Goal: Navigation & Orientation: Find specific page/section

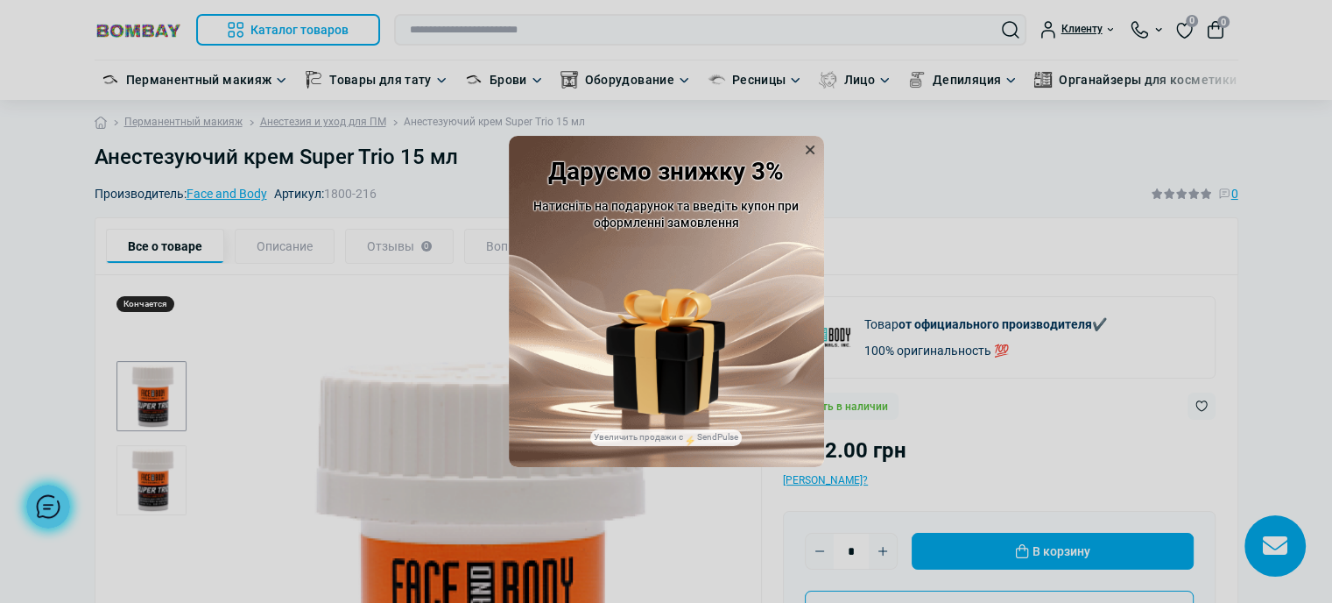
click at [809, 150] on icon at bounding box center [810, 149] width 9 height 9
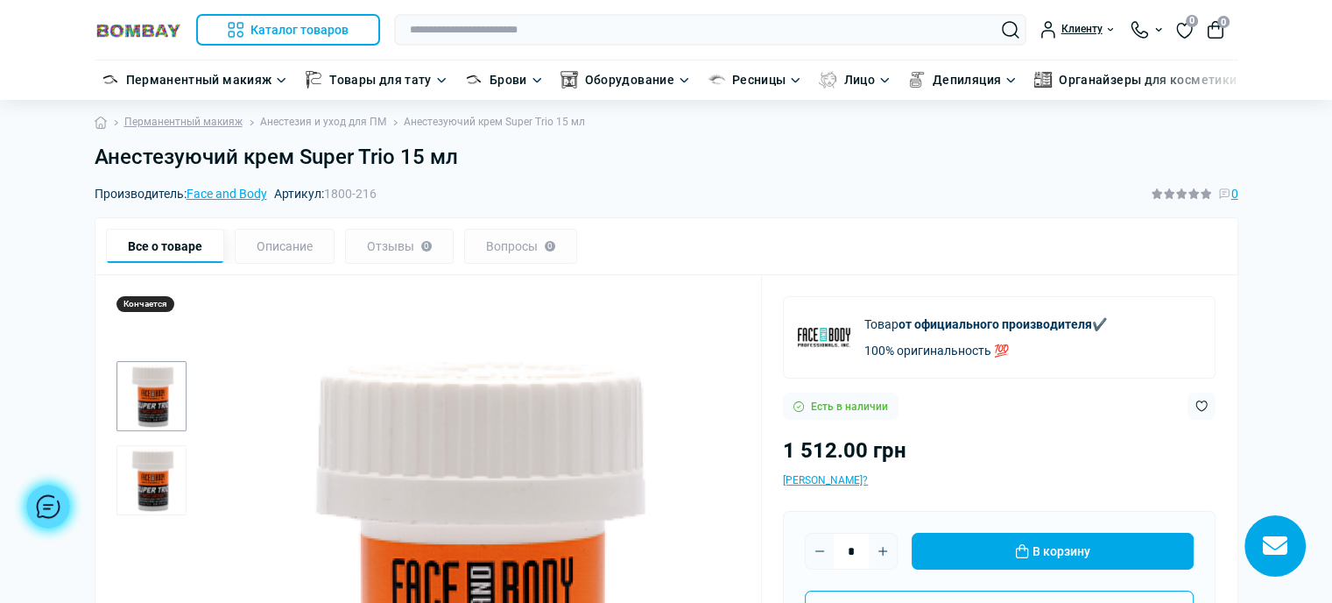
click at [350, 125] on link "Анестезия и уход для ПМ" at bounding box center [323, 122] width 126 height 17
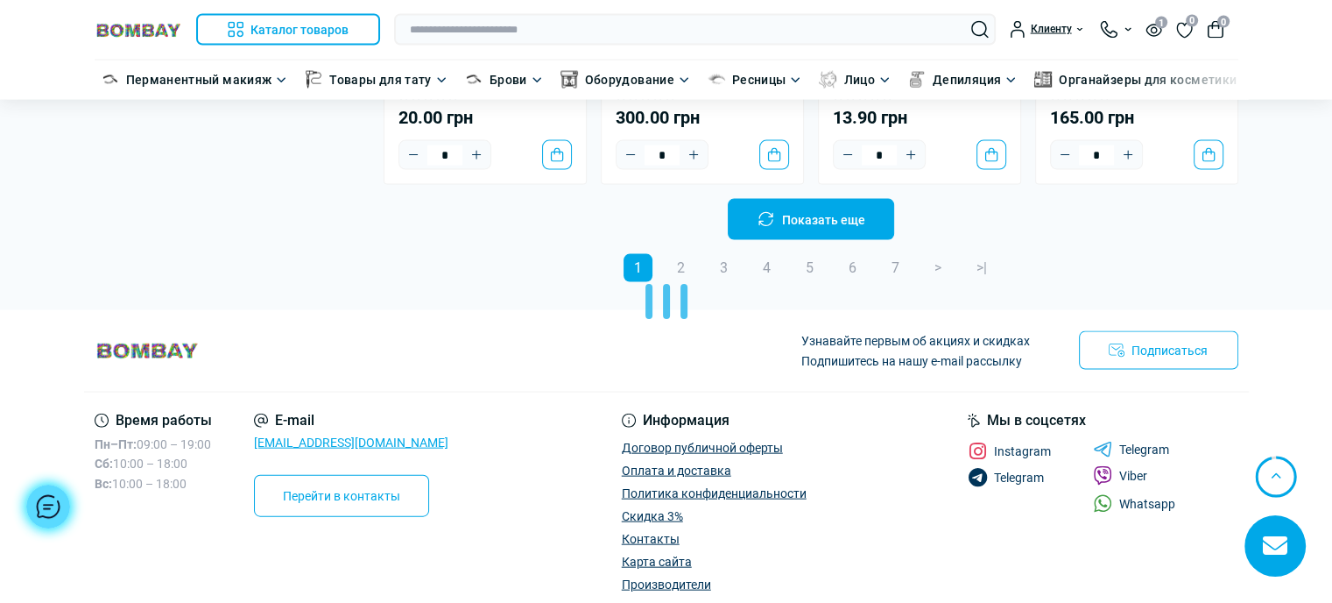
scroll to position [3849, 0]
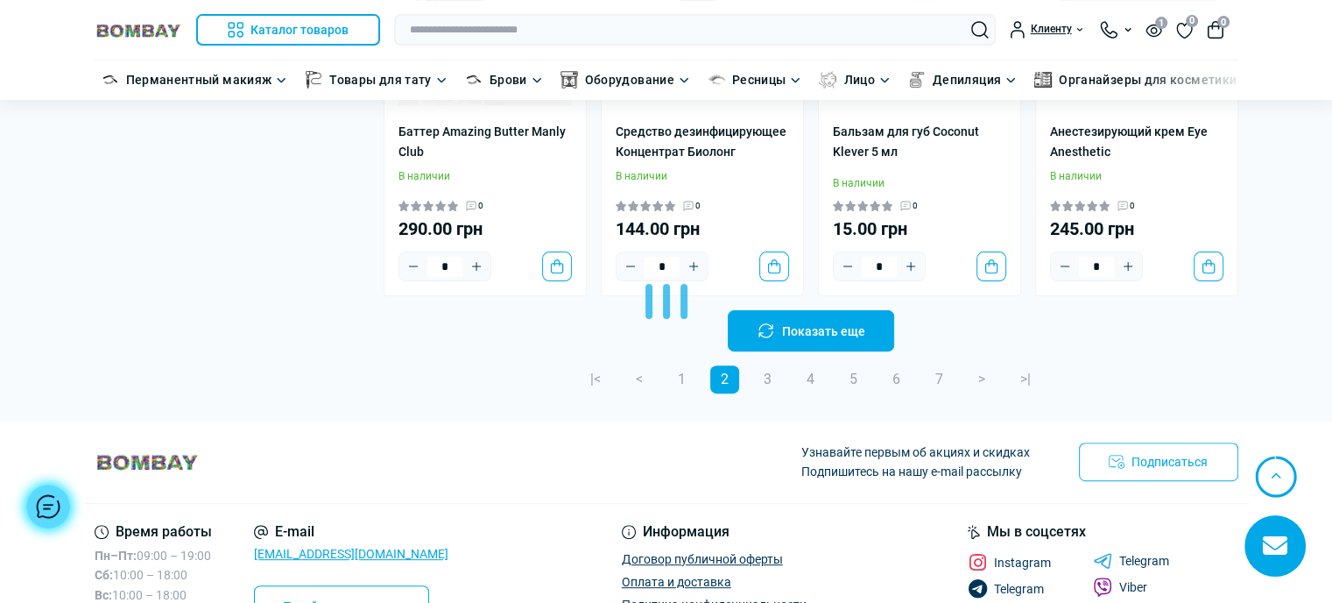
scroll to position [7339, 0]
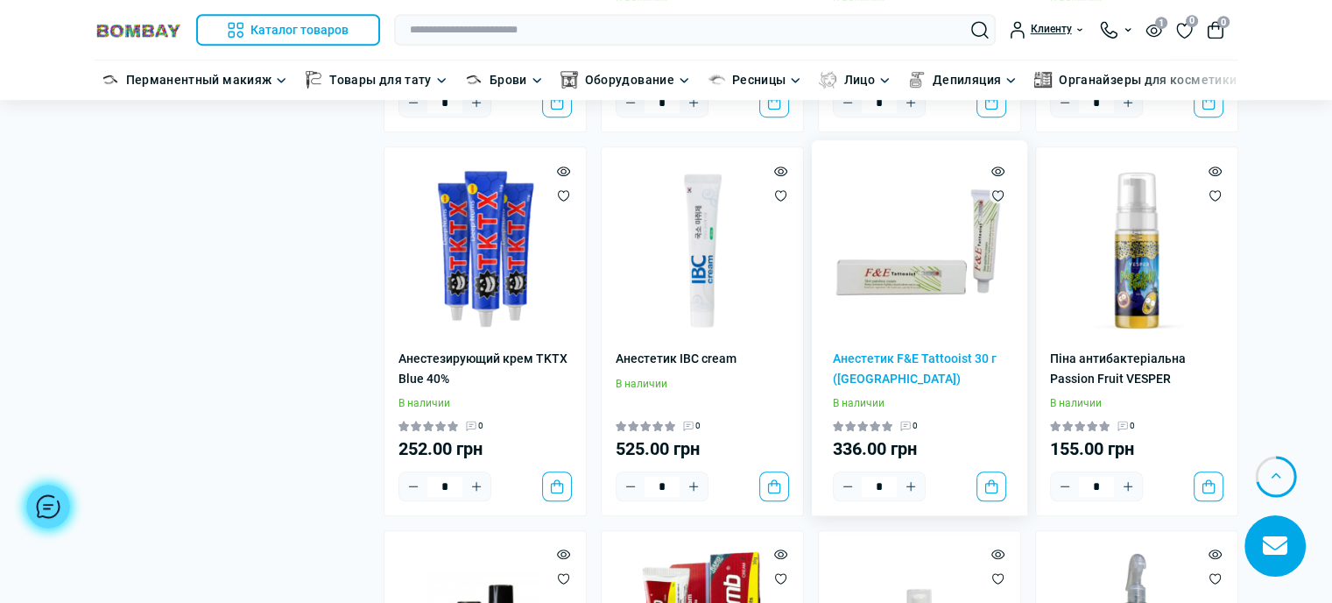
scroll to position [7777, 0]
